Goal: Task Accomplishment & Management: Use online tool/utility

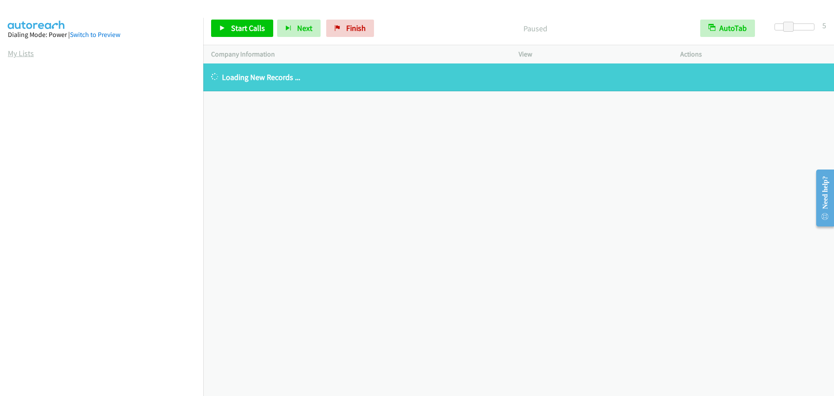
click at [25, 55] on link "My Lists" at bounding box center [21, 53] width 26 height 10
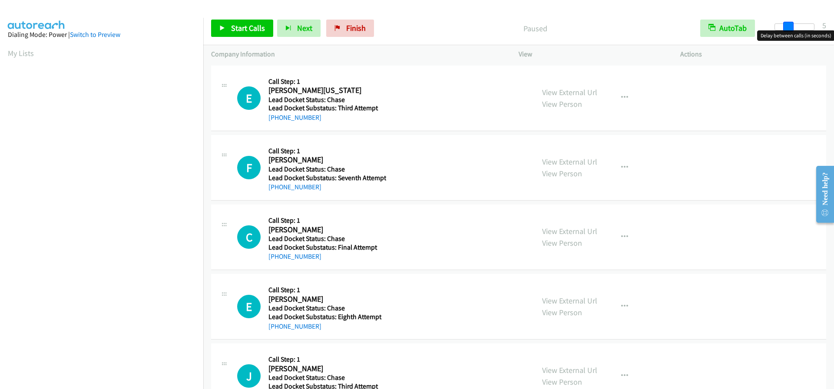
drag, startPoint x: 776, startPoint y: 29, endPoint x: 789, endPoint y: 26, distance: 12.8
click at [789, 26] on span at bounding box center [788, 27] width 10 height 10
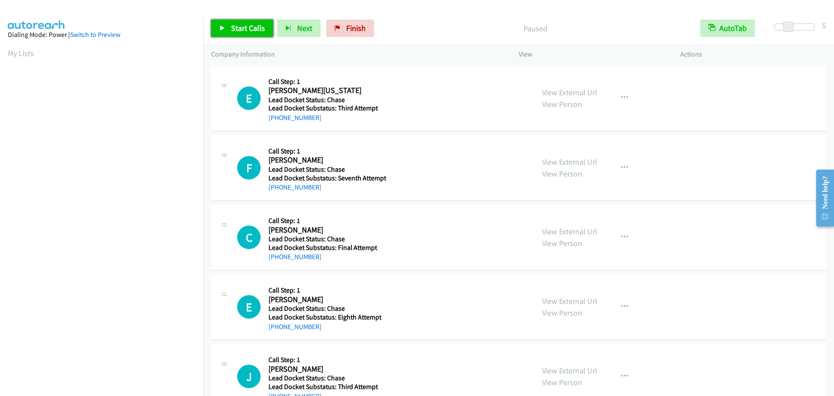
click at [246, 26] on span "Start Calls" at bounding box center [248, 28] width 34 height 10
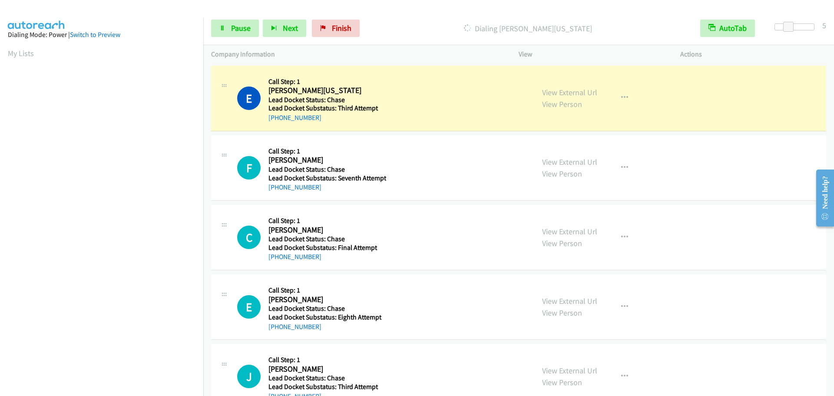
scroll to position [91, 0]
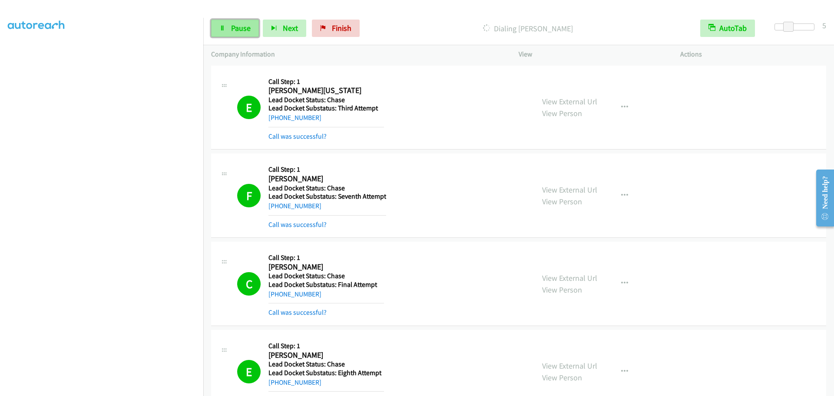
click at [234, 30] on span "Pause" at bounding box center [241, 28] width 20 height 10
click at [239, 26] on span "Start Calls" at bounding box center [248, 28] width 34 height 10
click at [226, 28] on link "Pause" at bounding box center [235, 28] width 48 height 17
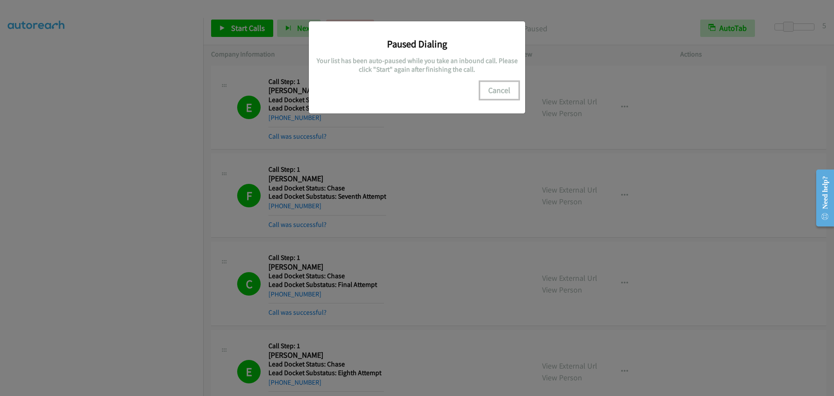
click at [497, 89] on button "Cancel" at bounding box center [499, 90] width 39 height 17
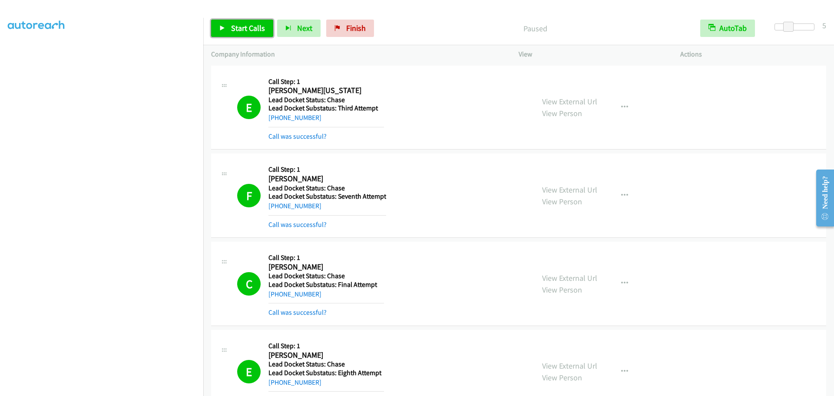
click at [239, 28] on span "Start Calls" at bounding box center [248, 28] width 34 height 10
click at [238, 30] on span "Pause" at bounding box center [241, 28] width 20 height 10
click at [238, 30] on span "Start Calls" at bounding box center [248, 28] width 34 height 10
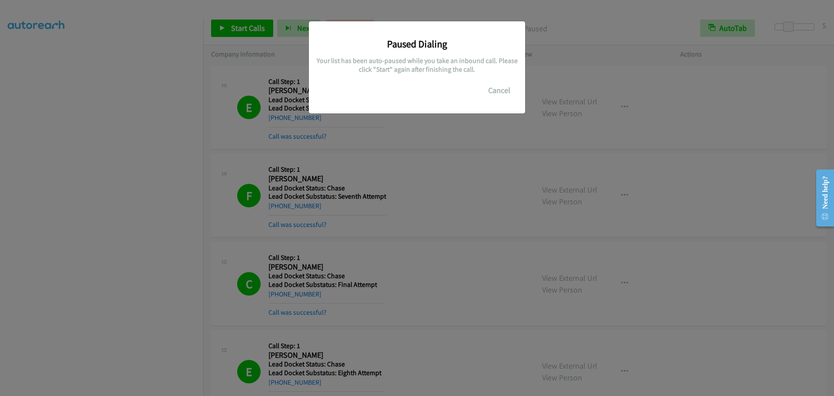
click at [164, 241] on div "Paused Dialing Your list has been auto-paused while you take an inbound call. P…" at bounding box center [417, 202] width 834 height 388
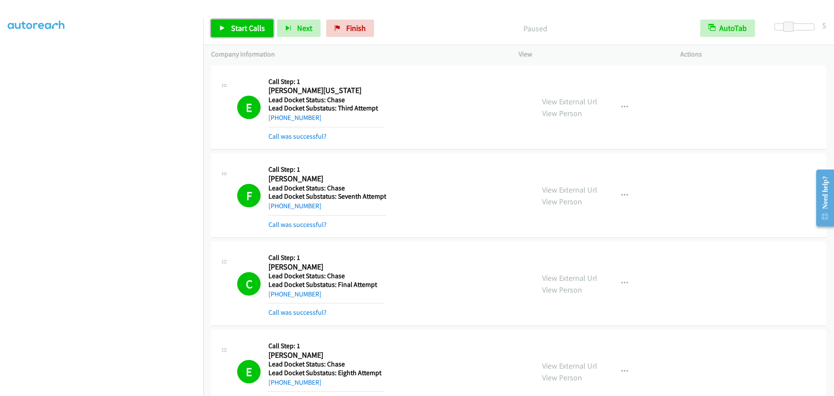
click at [242, 29] on span "Start Calls" at bounding box center [248, 28] width 34 height 10
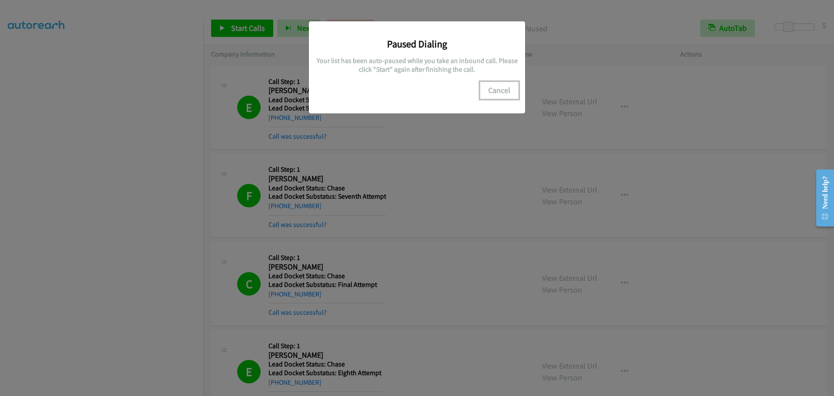
click at [501, 86] on button "Cancel" at bounding box center [499, 90] width 39 height 17
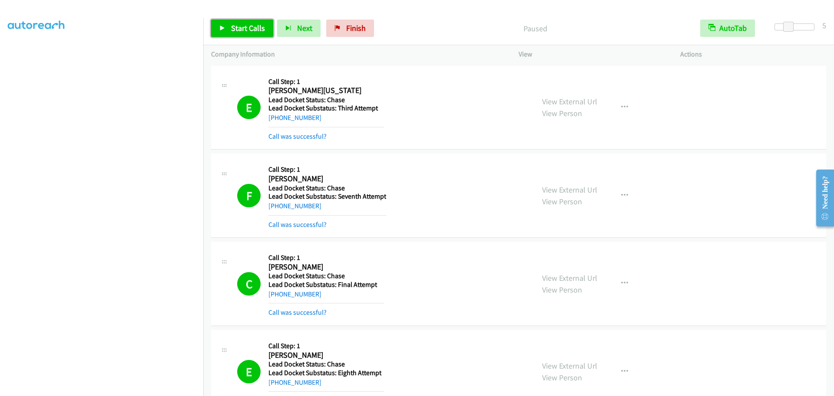
click at [241, 28] on span "Start Calls" at bounding box center [248, 28] width 34 height 10
click at [236, 30] on span "Pause" at bounding box center [241, 28] width 20 height 10
click at [236, 30] on span "Start Calls" at bounding box center [248, 28] width 34 height 10
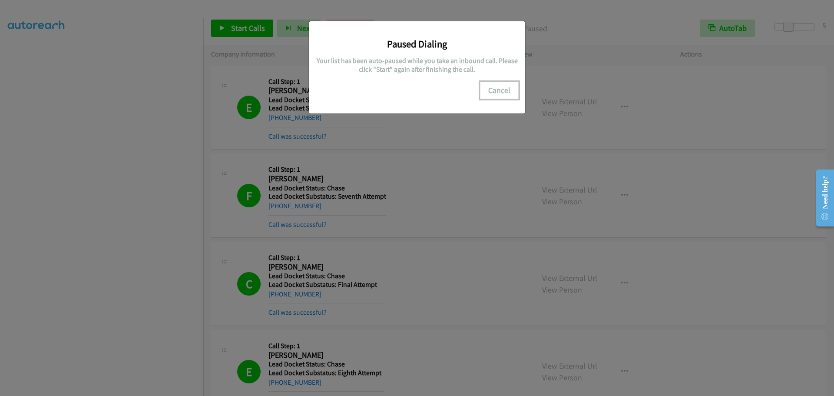
click at [500, 89] on button "Cancel" at bounding box center [499, 90] width 39 height 17
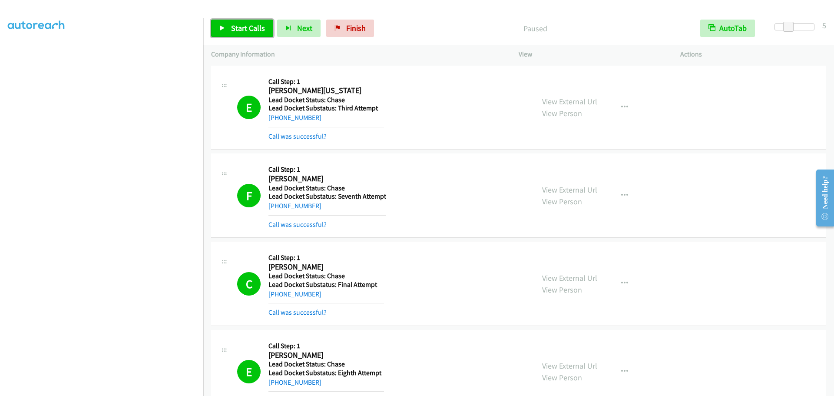
click at [234, 24] on span "Start Calls" at bounding box center [248, 28] width 34 height 10
click at [228, 26] on link "Pause" at bounding box center [235, 28] width 48 height 17
click at [233, 31] on span "Start Calls" at bounding box center [248, 28] width 34 height 10
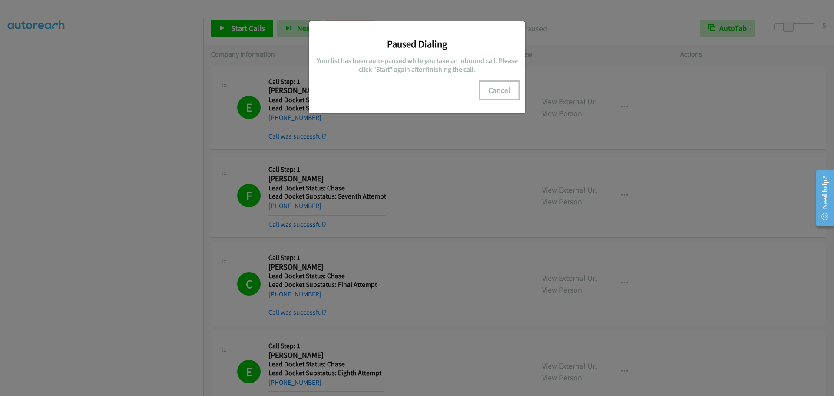
click at [498, 89] on button "Cancel" at bounding box center [499, 90] width 39 height 17
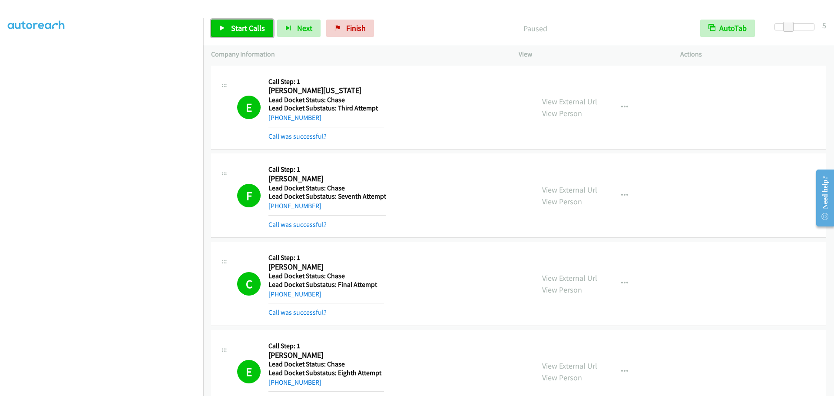
click at [239, 25] on span "Start Calls" at bounding box center [248, 28] width 34 height 10
click at [237, 29] on span "Pause" at bounding box center [241, 28] width 20 height 10
click at [236, 26] on span "Start Calls" at bounding box center [248, 28] width 34 height 10
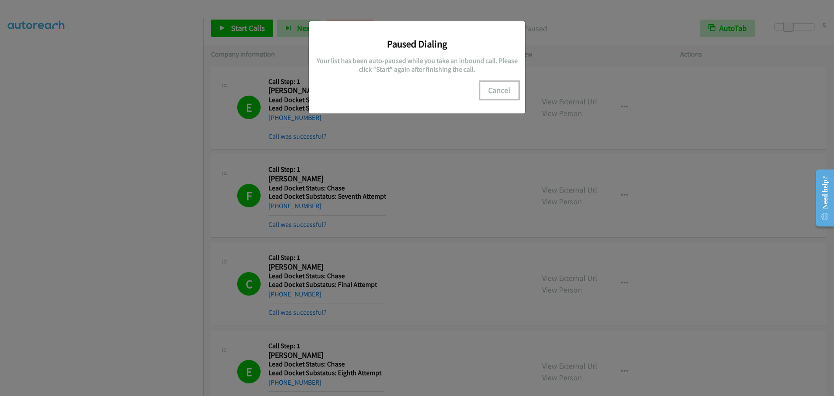
click at [500, 91] on button "Cancel" at bounding box center [499, 90] width 39 height 17
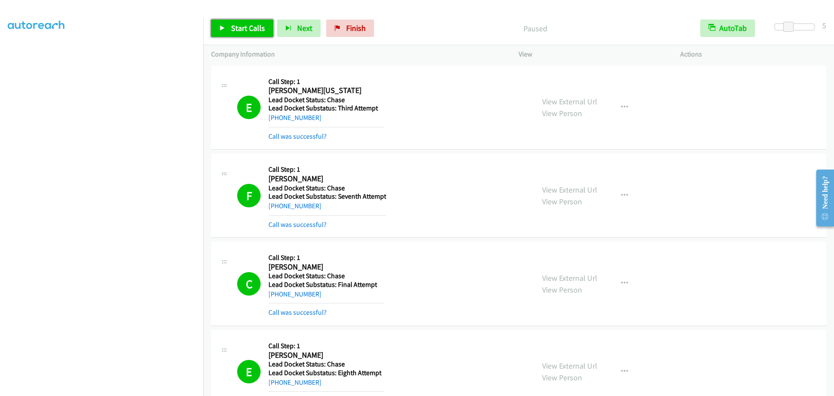
click at [245, 23] on span "Start Calls" at bounding box center [248, 28] width 34 height 10
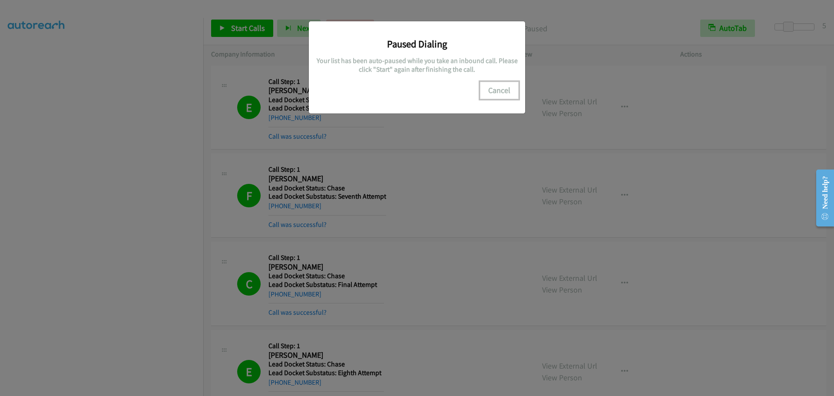
click at [499, 86] on button "Cancel" at bounding box center [499, 90] width 39 height 17
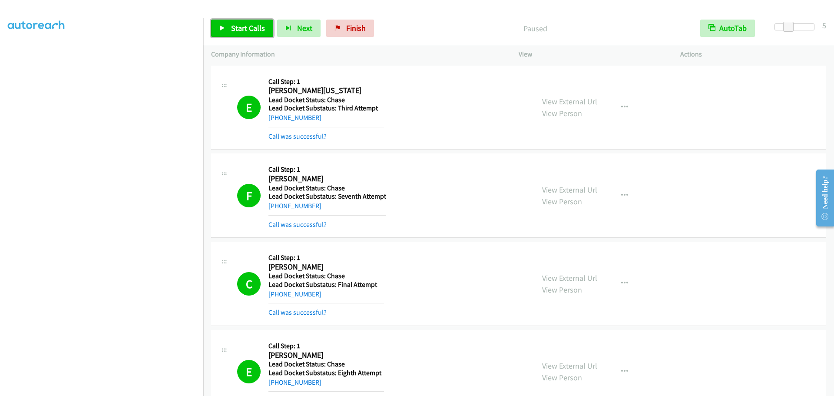
click at [234, 26] on span "Start Calls" at bounding box center [248, 28] width 34 height 10
